Goal: Task Accomplishment & Management: Manage account settings

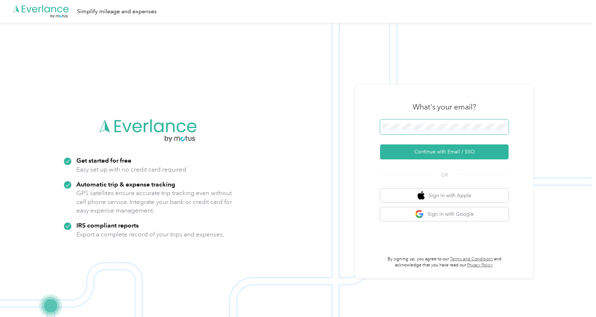
click at [432, 123] on span at bounding box center [444, 127] width 129 height 15
click at [430, 147] on button "Continue with Email / SSO" at bounding box center [444, 152] width 129 height 15
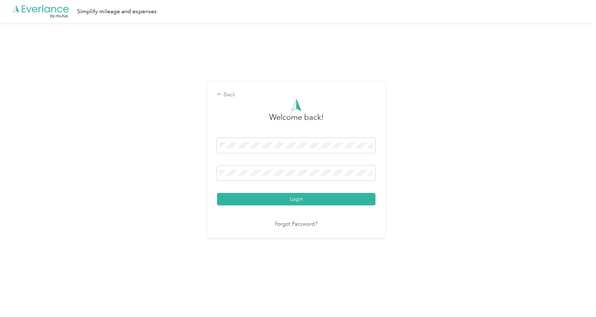
drag, startPoint x: 277, startPoint y: 190, endPoint x: 279, endPoint y: 194, distance: 4.3
click at [277, 190] on div "Login" at bounding box center [296, 171] width 159 height 67
click at [283, 200] on button "Login" at bounding box center [296, 199] width 159 height 12
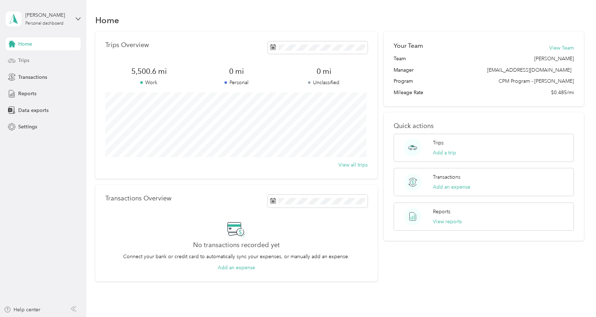
click at [34, 59] on div "Trips" at bounding box center [43, 60] width 75 height 13
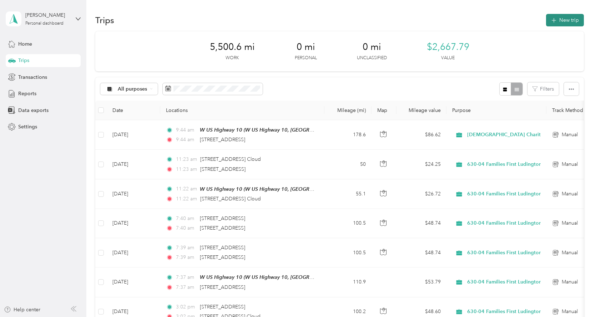
click at [572, 24] on button "New trip" at bounding box center [565, 20] width 38 height 12
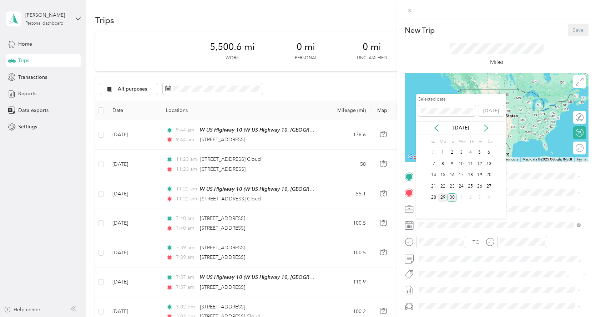
click at [441, 195] on div "29" at bounding box center [442, 198] width 9 height 9
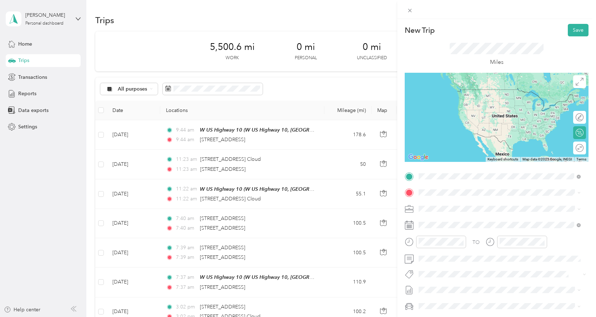
click at [456, 207] on div "[STREET_ADDRESS][US_STATE]" at bounding box center [499, 203] width 157 height 10
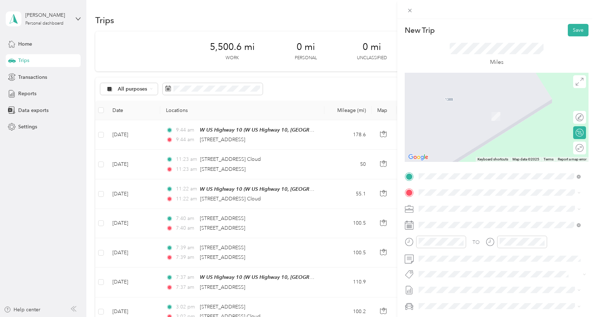
click at [458, 221] on span "[STREET_ADDRESS][PERSON_NAME][US_STATE]" at bounding box center [487, 218] width 111 height 6
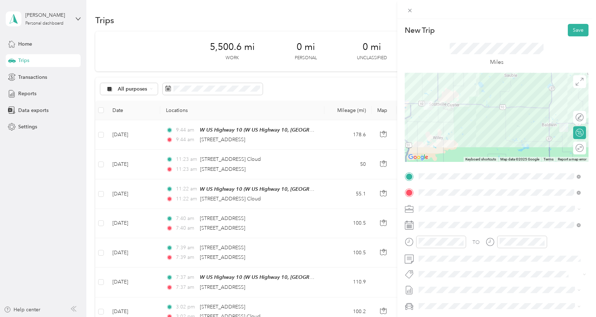
click at [578, 149] on div "Round trip" at bounding box center [579, 148] width 13 height 13
click at [573, 149] on div at bounding box center [576, 148] width 15 height 7
click at [568, 29] on button "Save" at bounding box center [578, 30] width 21 height 12
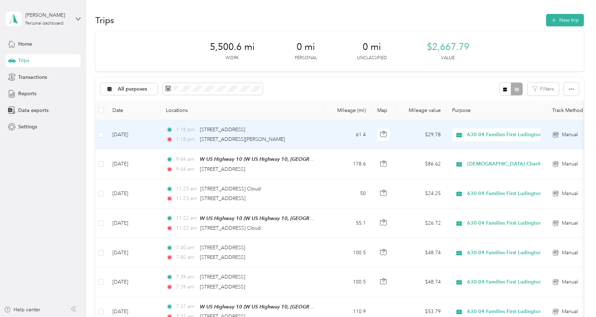
click at [331, 143] on td "61.4" at bounding box center [348, 134] width 47 height 29
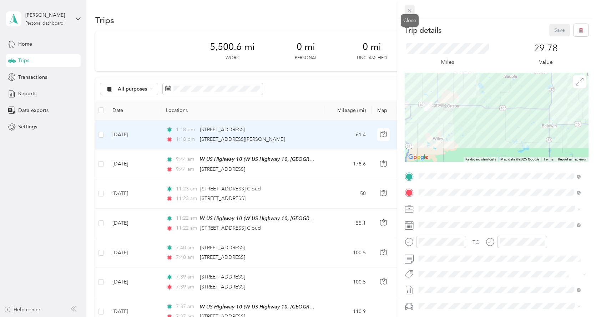
click at [410, 13] on icon at bounding box center [410, 10] width 6 height 6
